Goal: Task Accomplishment & Management: Complete application form

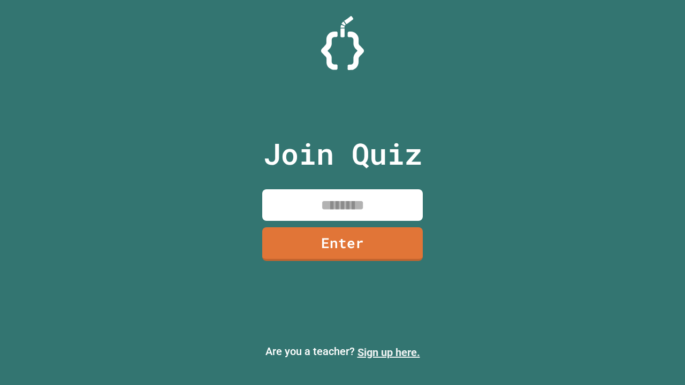
click at [389, 353] on link "Sign up here." at bounding box center [388, 352] width 63 height 13
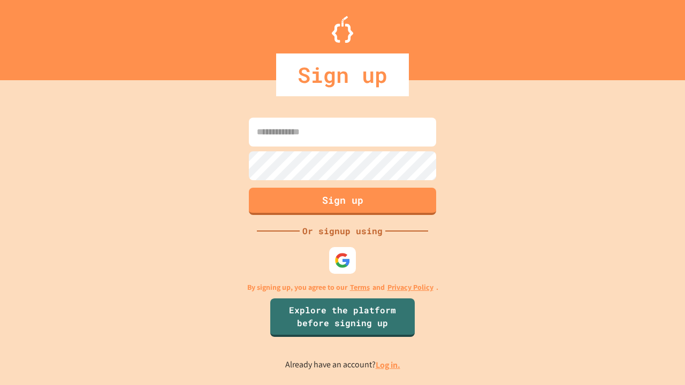
click at [389, 365] on link "Log in." at bounding box center [388, 365] width 25 height 11
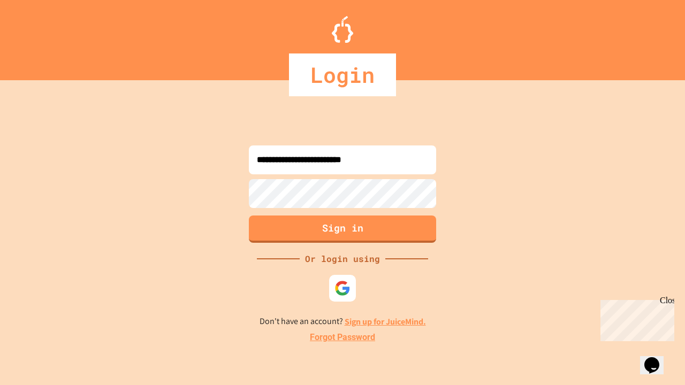
type input "**********"
